Goal: Task Accomplishment & Management: Use online tool/utility

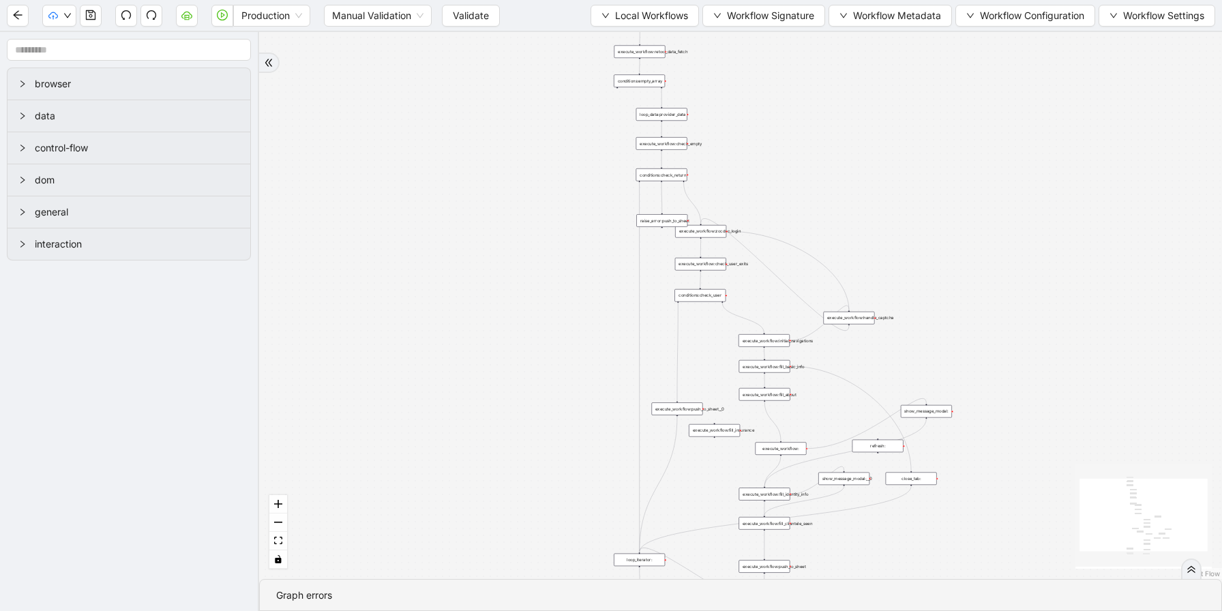
click at [535, 399] on div "trigger loop_data:provider_data execute_workflow:retool_data_fetch execute_work…" at bounding box center [740, 305] width 963 height 547
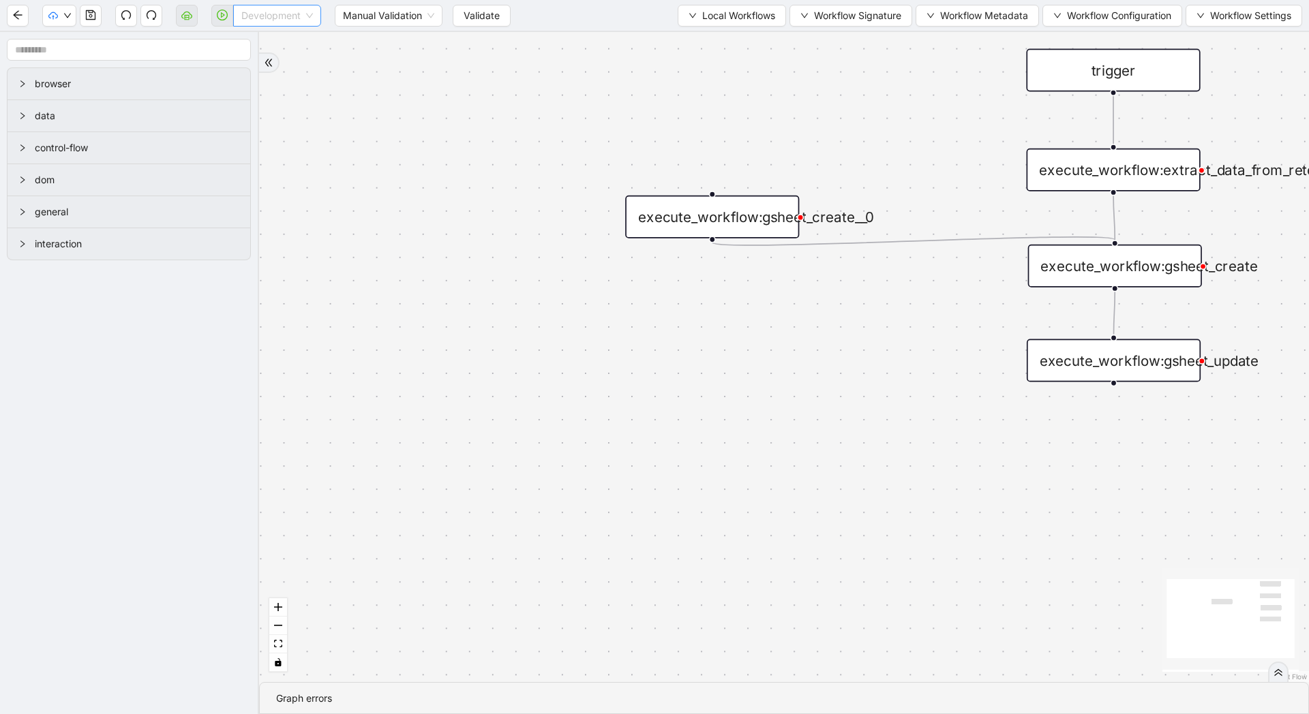
click at [291, 21] on span "Development" at bounding box center [277, 15] width 72 height 20
drag, startPoint x: 220, startPoint y: 16, endPoint x: 481, endPoint y: 9, distance: 261.2
click at [481, 9] on div "Development Manual Validation Validate Local Workflows Workflow Signature Workf…" at bounding box center [654, 15] width 1309 height 31
click at [481, 9] on span "Validate" at bounding box center [482, 15] width 36 height 15
click at [232, 16] on button "button" at bounding box center [222, 16] width 22 height 22
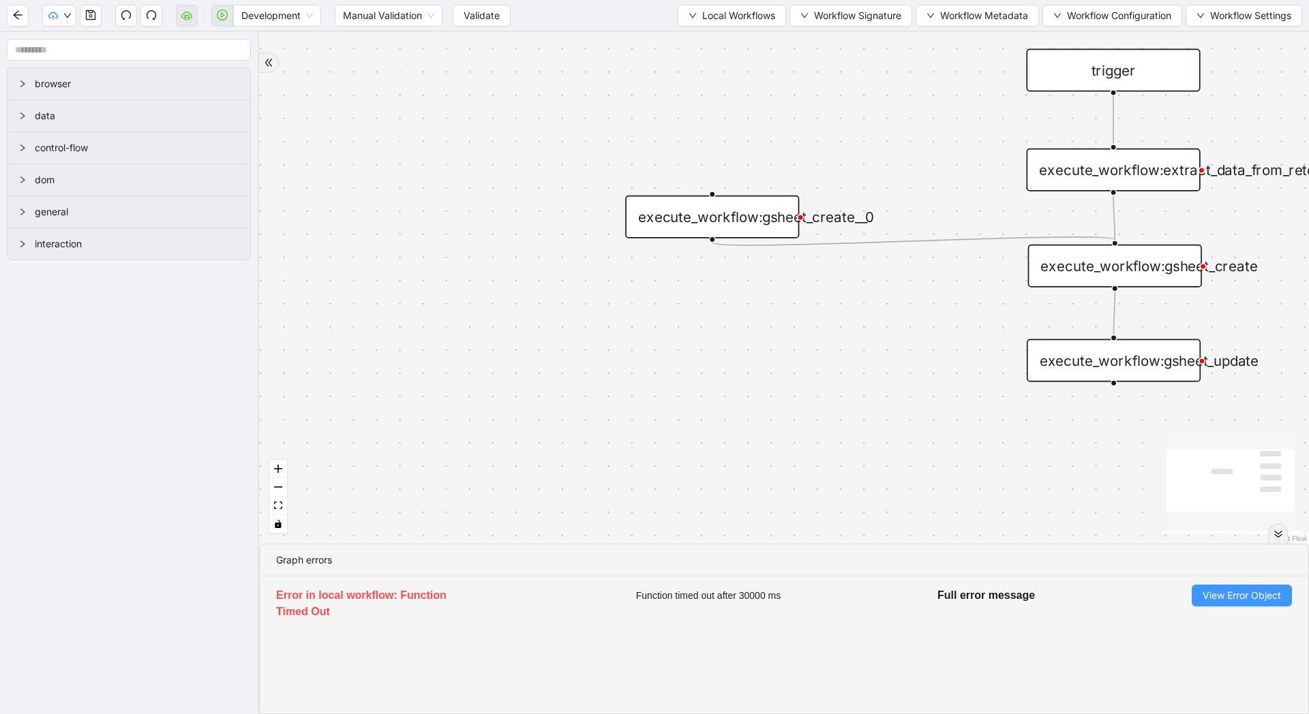
click at [1218, 592] on span "View Error Object" at bounding box center [1241, 595] width 78 height 15
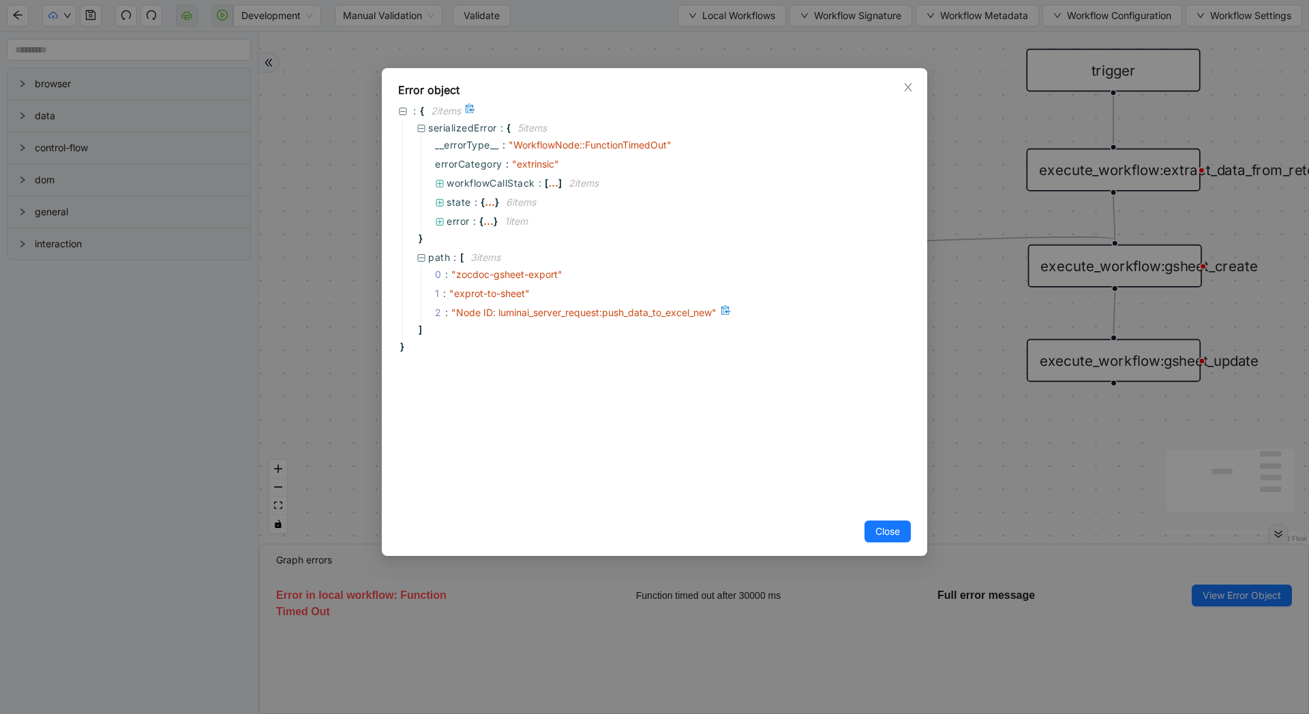
click at [640, 314] on span "" Node ID: luminai_server_request:push_data_to_excel_new "" at bounding box center [583, 313] width 265 height 12
